Goal: Information Seeking & Learning: Learn about a topic

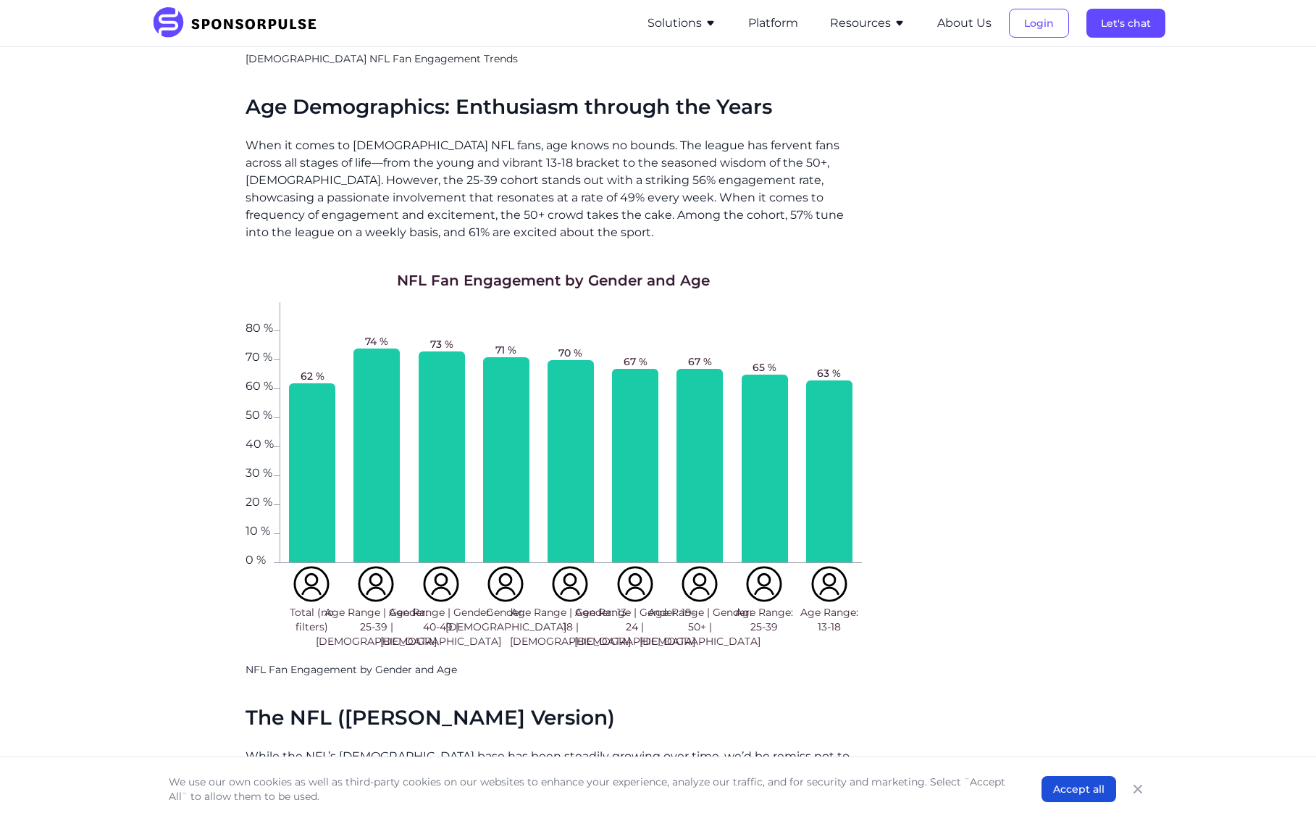
scroll to position [1174, 0]
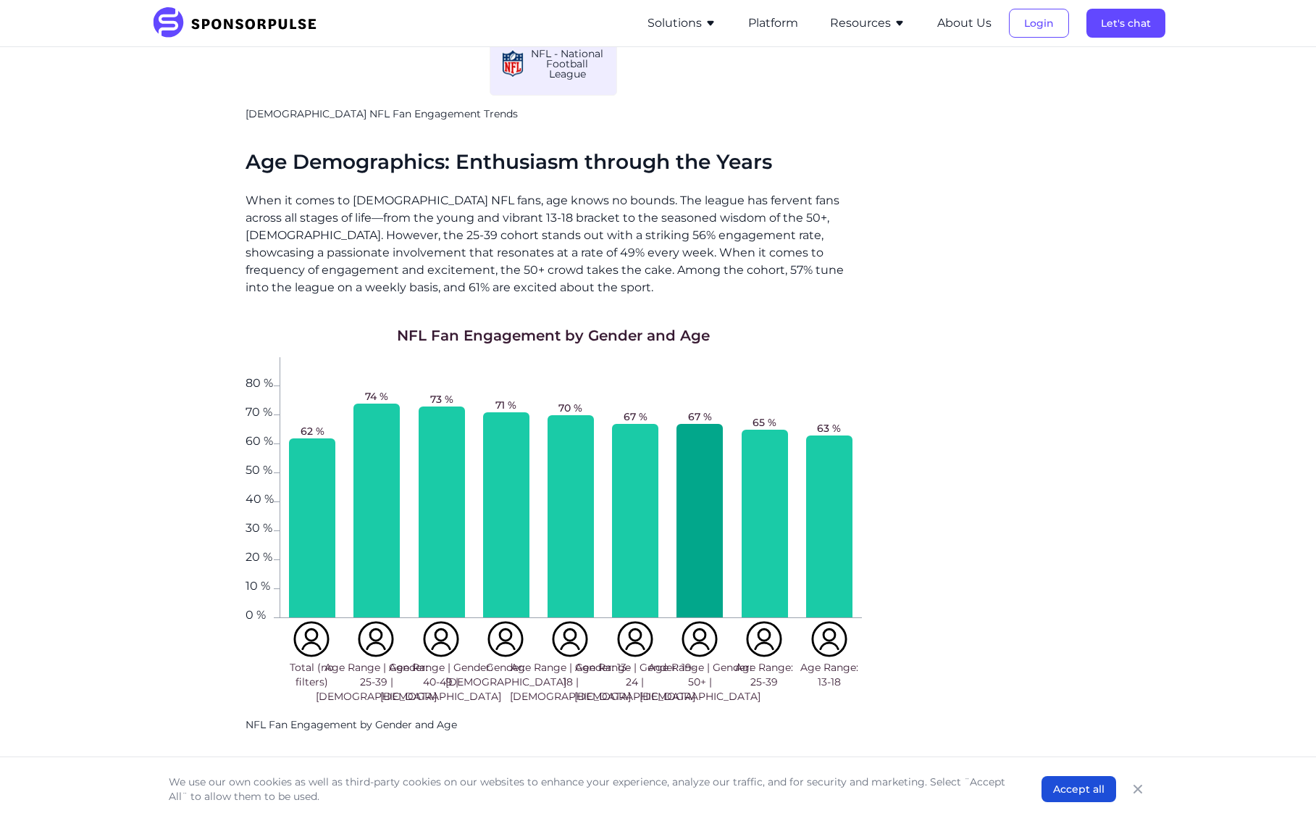
click at [697, 482] on div at bounding box center [700, 520] width 46 height 193
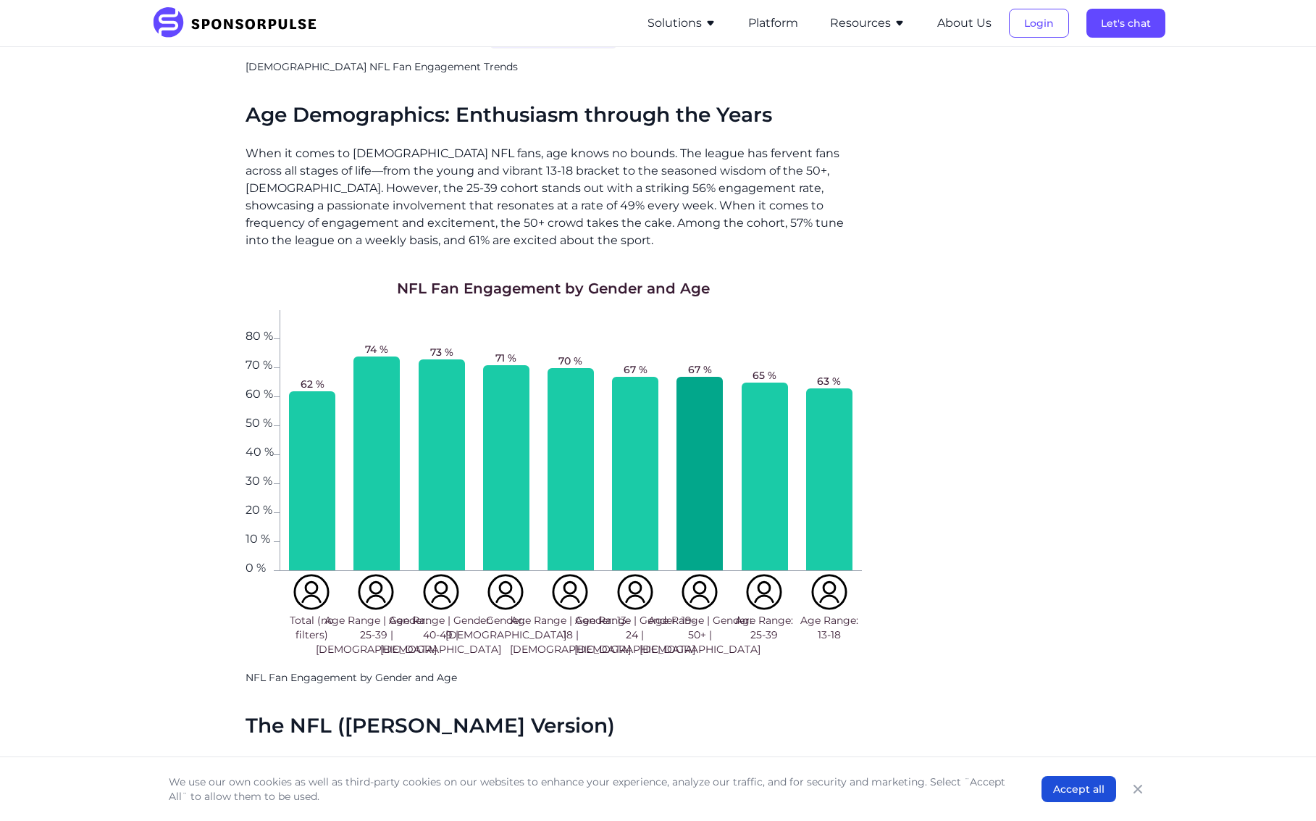
scroll to position [1247, 0]
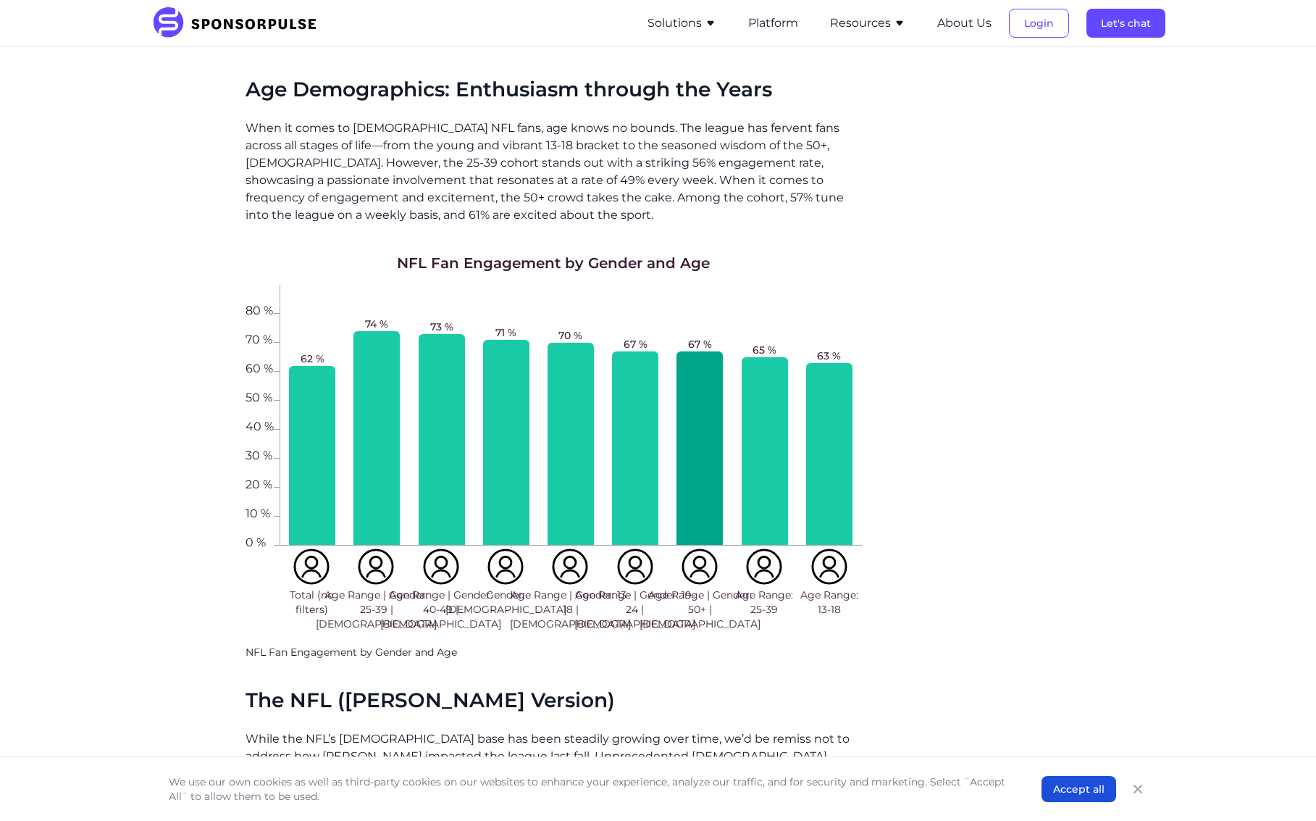
click at [298, 546] on p "NFL Fan Engagement by Gender and Age" at bounding box center [554, 652] width 616 height 14
click at [328, 546] on p "NFL Fan Engagement by Gender and Age" at bounding box center [554, 652] width 616 height 14
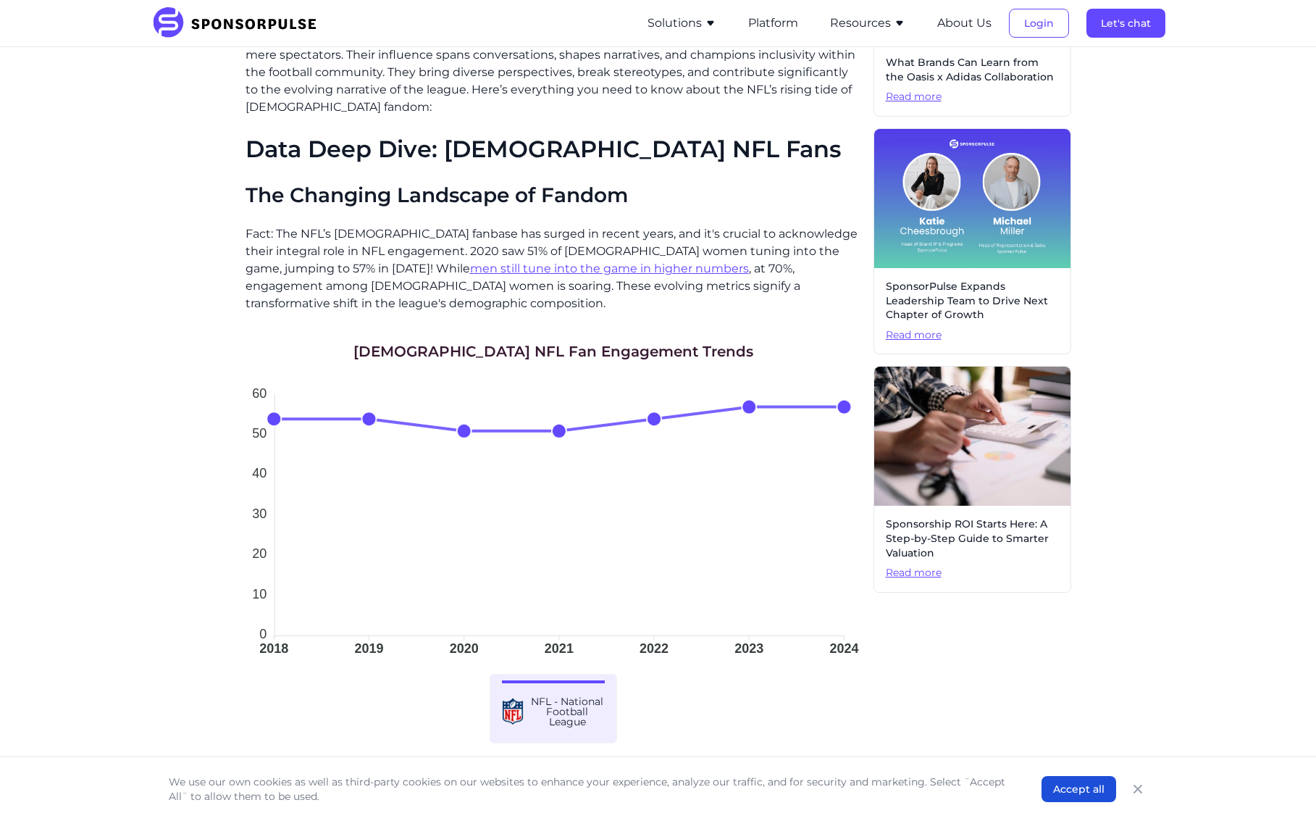
scroll to position [522, 0]
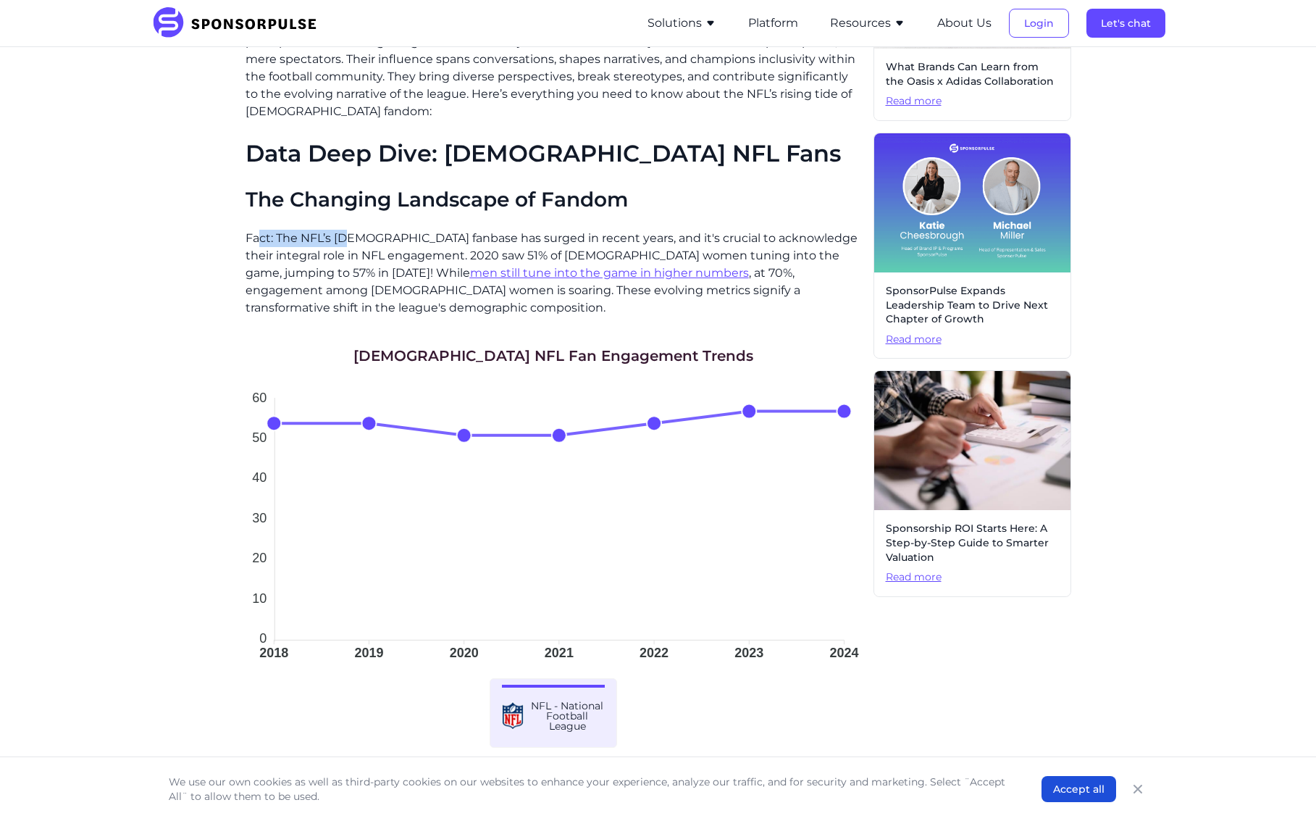
drag, startPoint x: 260, startPoint y: 233, endPoint x: 345, endPoint y: 242, distance: 85.3
click at [345, 242] on p "Fact: The NFL’s [DEMOGRAPHIC_DATA] fanbase has surged in recent years, and it's…" at bounding box center [554, 273] width 616 height 87
drag, startPoint x: 345, startPoint y: 242, endPoint x: 298, endPoint y: 253, distance: 48.3
click at [298, 253] on p "Fact: The NFL’s [DEMOGRAPHIC_DATA] fanbase has surged in recent years, and it's…" at bounding box center [554, 273] width 616 height 87
click at [470, 275] on u "men still tune into the game in higher numbers" at bounding box center [609, 273] width 279 height 14
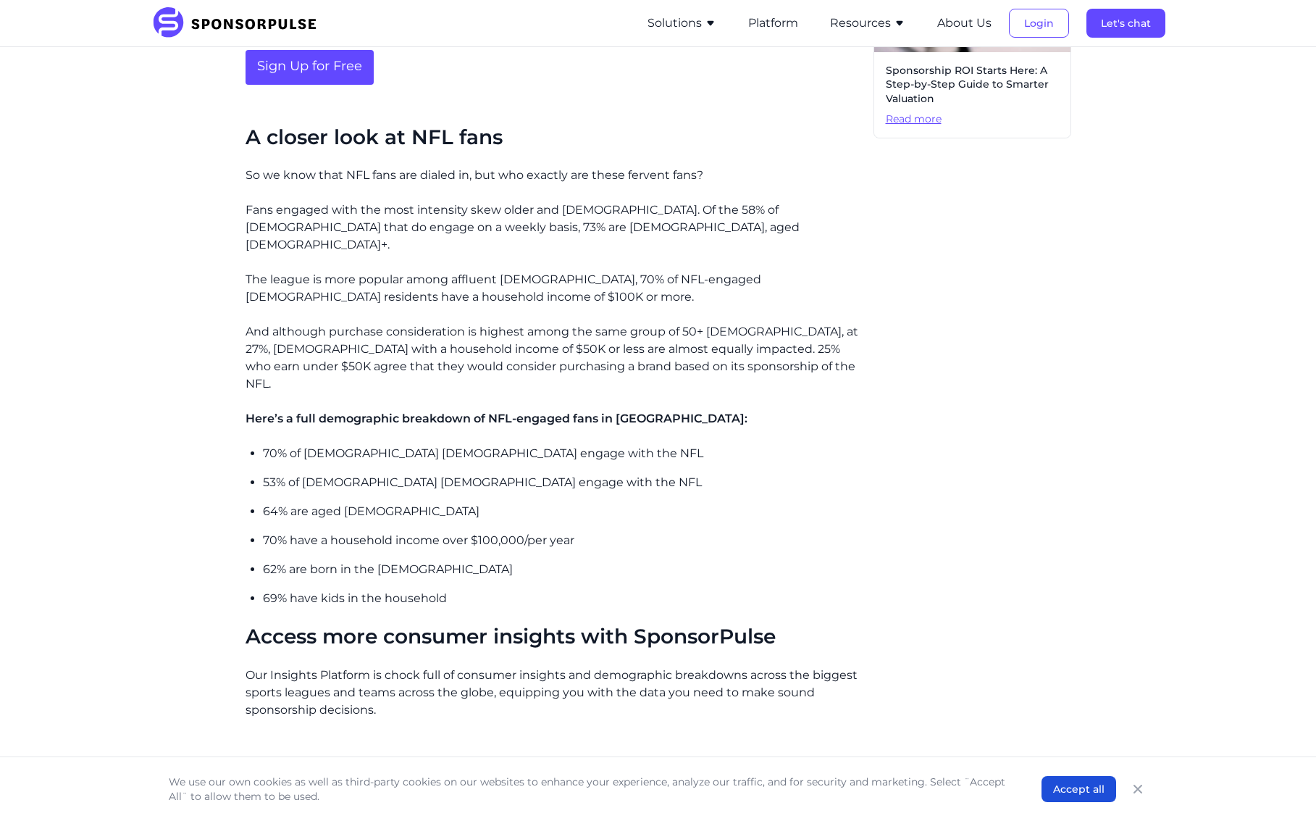
scroll to position [1087, 0]
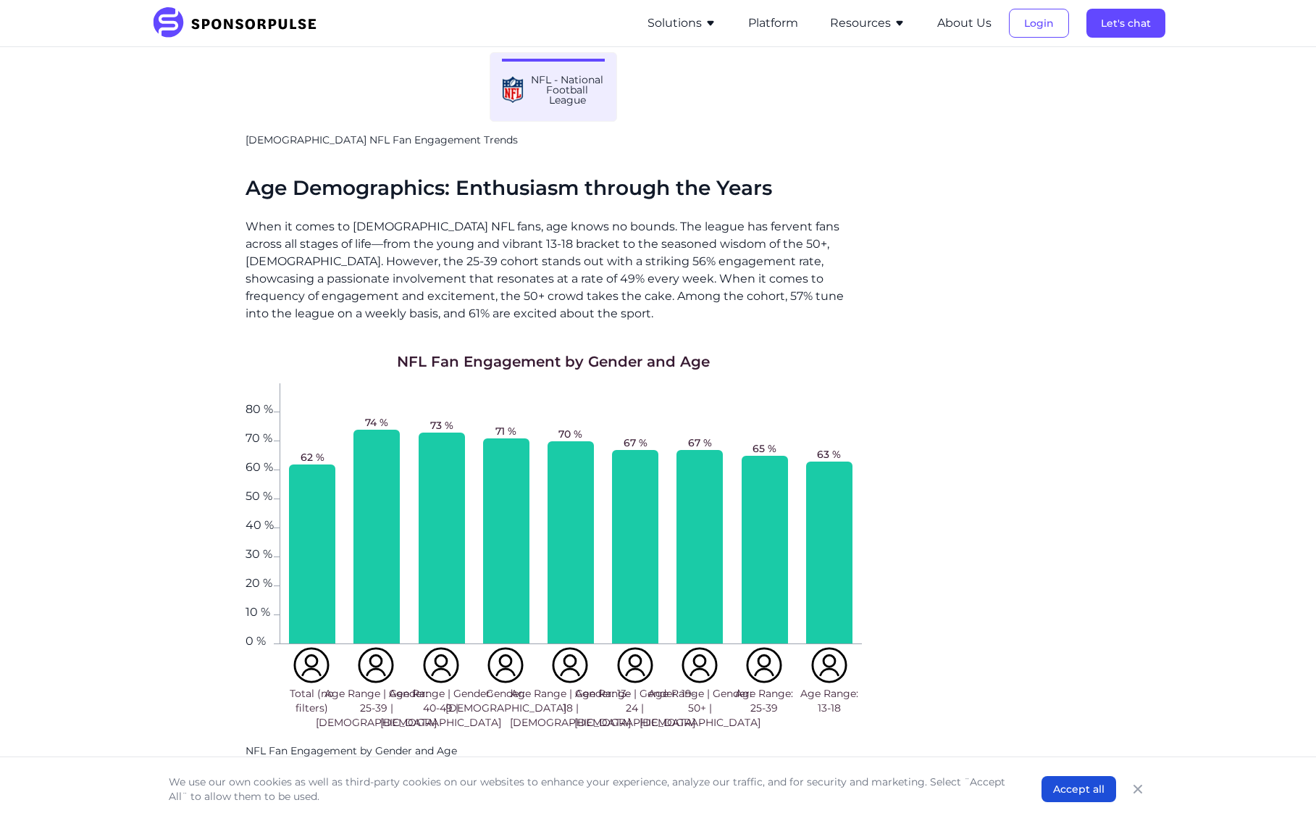
scroll to position [1181, 0]
